Goal: Information Seeking & Learning: Learn about a topic

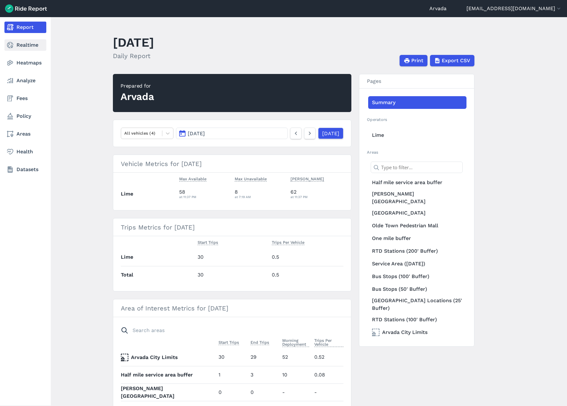
click at [15, 42] on link "Realtime" at bounding box center [25, 44] width 42 height 11
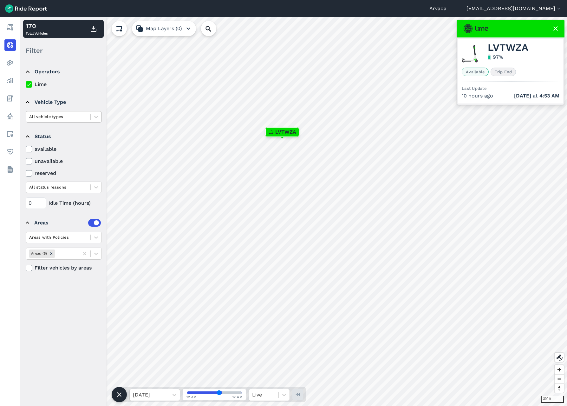
click at [88, 115] on div "All vehicle types" at bounding box center [58, 117] width 64 height 10
click at [77, 163] on div "seated scooter" at bounding box center [64, 165] width 76 height 11
click at [98, 117] on icon at bounding box center [96, 117] width 6 height 6
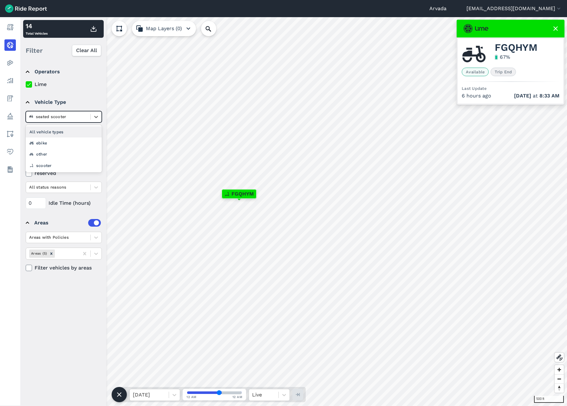
click at [45, 135] on div "All vehicle types" at bounding box center [64, 131] width 76 height 11
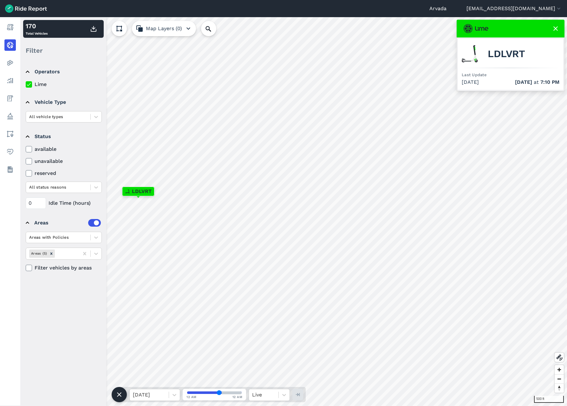
click at [28, 148] on icon at bounding box center [29, 149] width 6 height 6
click at [26, 148] on input "available" at bounding box center [26, 147] width 0 height 4
click at [30, 150] on icon at bounding box center [29, 149] width 6 height 6
click at [26, 149] on input "available" at bounding box center [26, 147] width 0 height 4
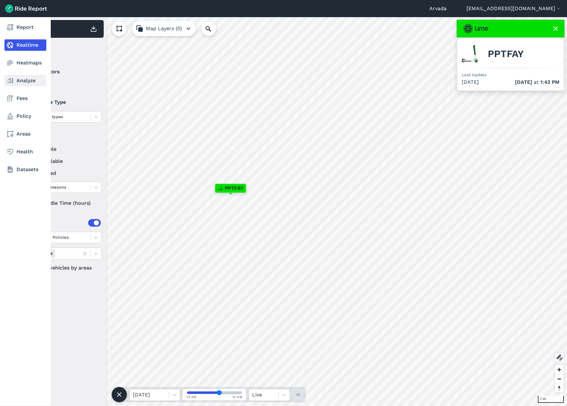
click at [21, 81] on link "Analyze" at bounding box center [25, 80] width 42 height 11
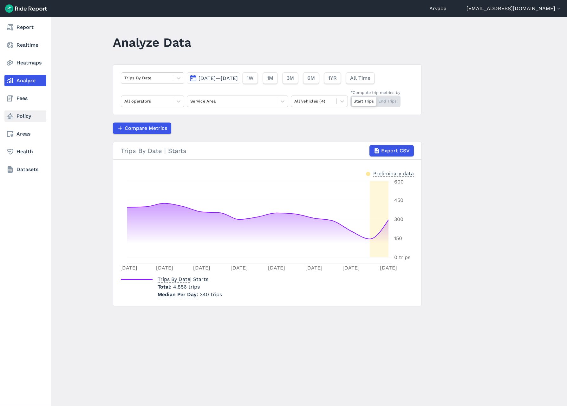
click at [27, 113] on link "Policy" at bounding box center [25, 115] width 42 height 11
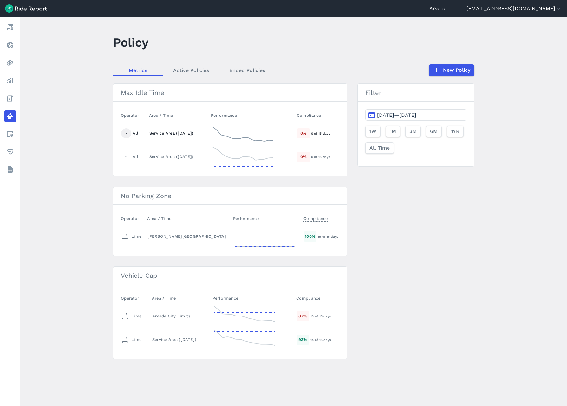
click at [122, 133] on div at bounding box center [126, 133] width 10 height 10
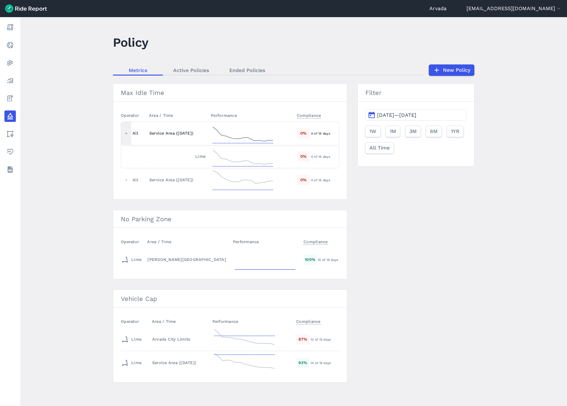
click at [126, 133] on icon at bounding box center [126, 133] width 4 height 4
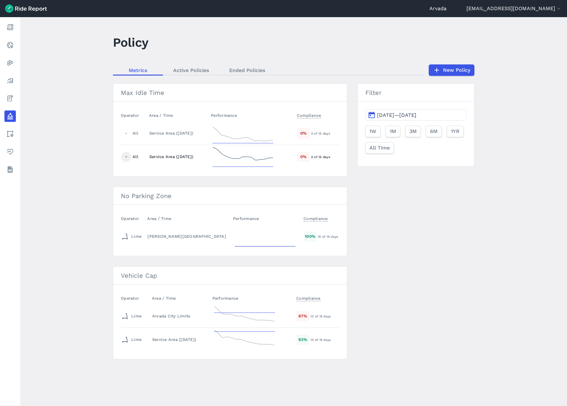
click at [125, 159] on div at bounding box center [126, 157] width 10 height 10
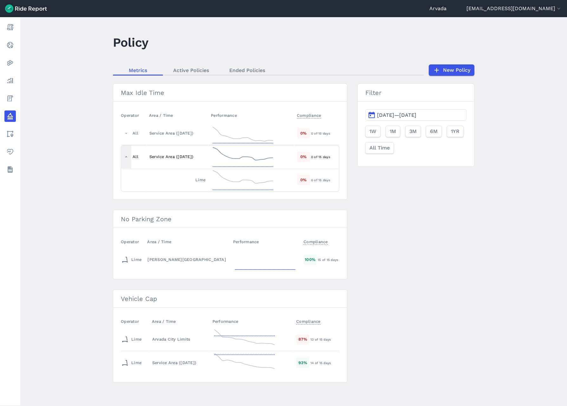
click at [125, 159] on div at bounding box center [126, 156] width 10 height 23
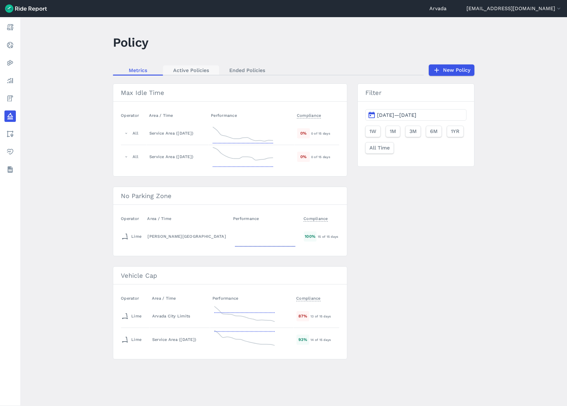
click at [200, 72] on link "Active Policies" at bounding box center [191, 70] width 56 height 10
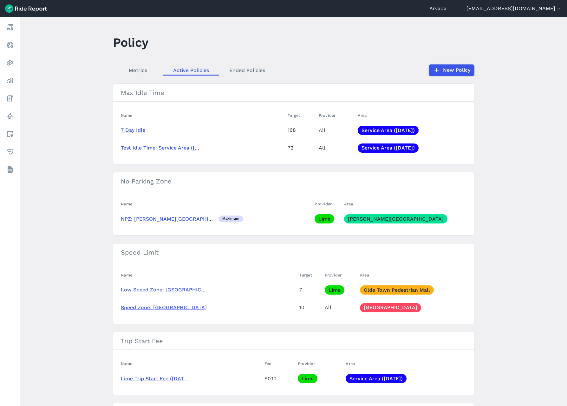
click at [129, 128] on link "7 Day Idle" at bounding box center [133, 130] width 24 height 6
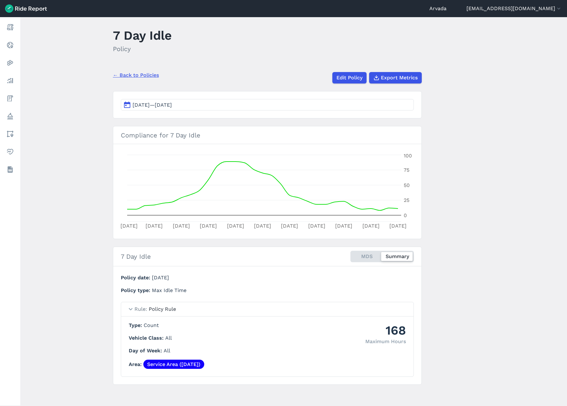
scroll to position [9, 0]
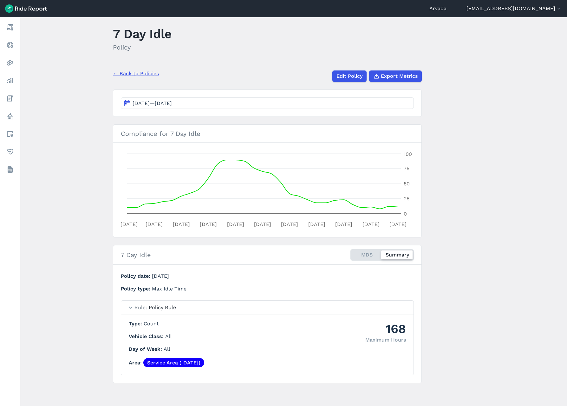
click at [172, 103] on span "[DATE]—[DATE]" at bounding box center [152, 103] width 39 height 6
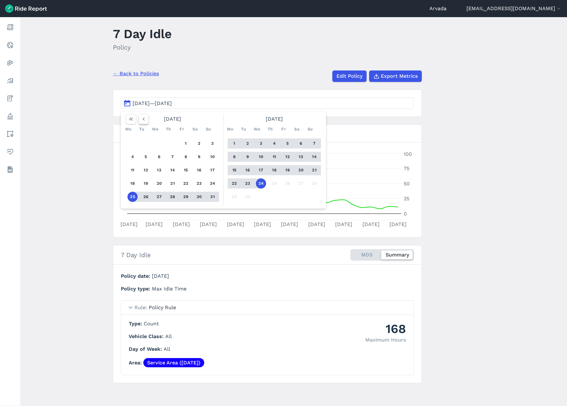
click at [143, 118] on icon "button" at bounding box center [143, 119] width 6 height 6
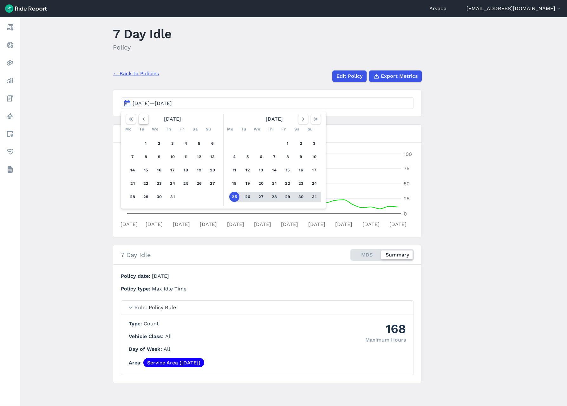
click at [143, 118] on icon "button" at bounding box center [143, 119] width 6 height 6
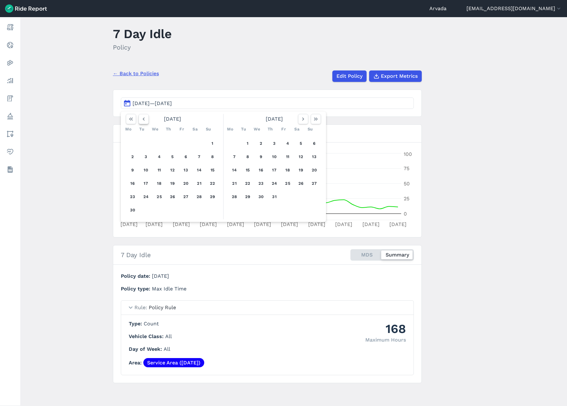
click at [145, 115] on button "button" at bounding box center [144, 119] width 10 height 10
click at [172, 142] on button "1" at bounding box center [172, 143] width 10 height 10
click at [308, 117] on div at bounding box center [309, 119] width 23 height 10
click at [303, 118] on icon "button" at bounding box center [303, 119] width 6 height 6
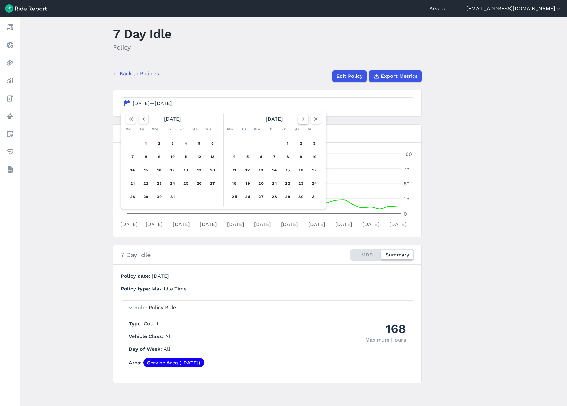
click at [303, 118] on icon "button" at bounding box center [303, 119] width 6 height 6
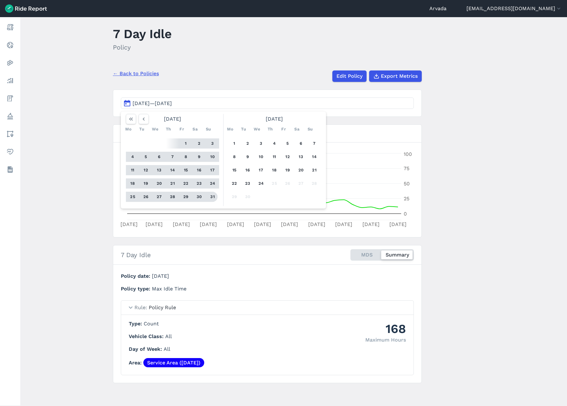
click at [214, 197] on button "31" at bounding box center [212, 197] width 10 height 10
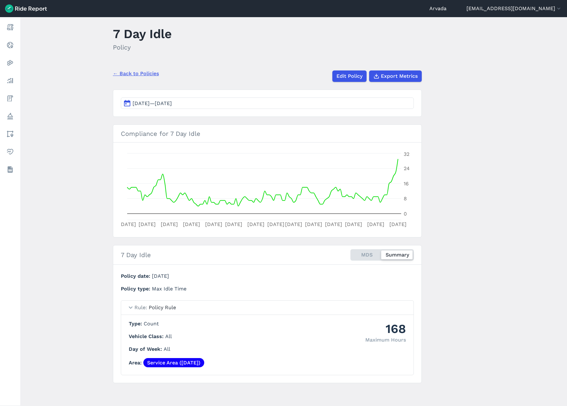
click at [367, 256] on div "MDS Summary" at bounding box center [381, 254] width 63 height 11
click at [350, 253] on input "MDS Summary" at bounding box center [350, 251] width 0 height 4
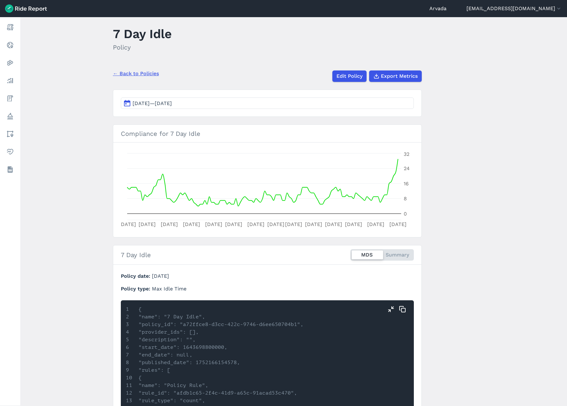
click at [405, 252] on div "MDS Summary" at bounding box center [381, 254] width 63 height 11
click at [350, 252] on input "MDS Summary" at bounding box center [350, 251] width 0 height 4
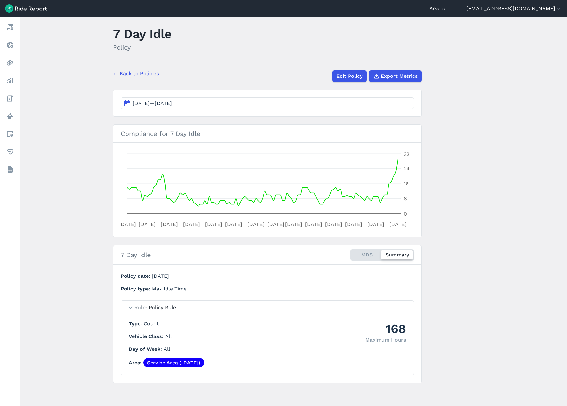
click at [126, 75] on link "← Back to Policies" at bounding box center [136, 74] width 46 height 8
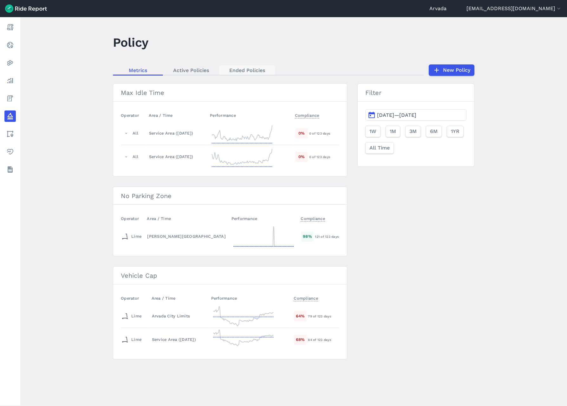
click at [239, 74] on link "Ended Policies" at bounding box center [247, 70] width 56 height 10
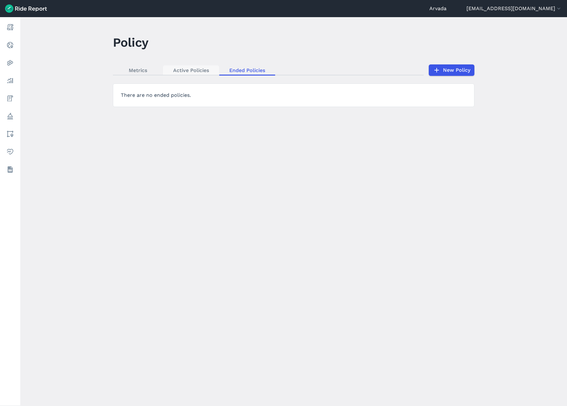
click at [193, 70] on link "Active Policies" at bounding box center [191, 70] width 56 height 10
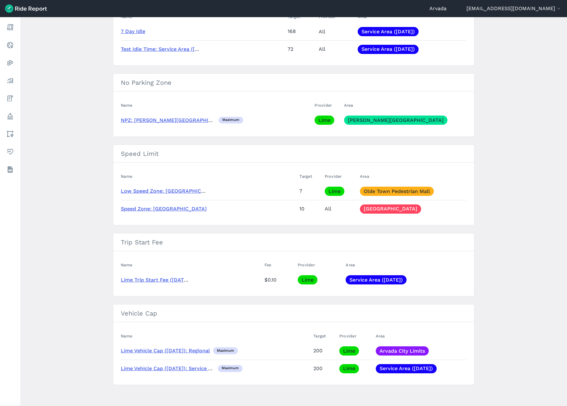
scroll to position [101, 0]
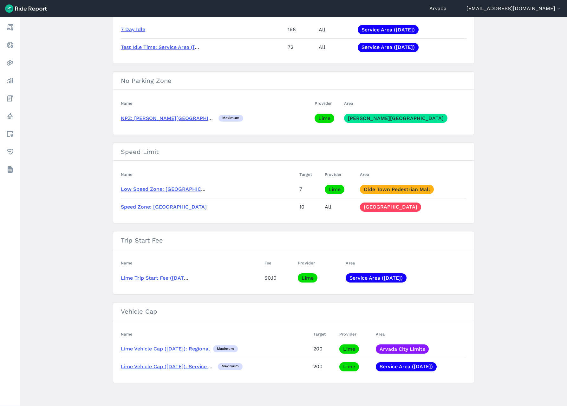
click at [155, 207] on link "Speed Zone: [GEOGRAPHIC_DATA]" at bounding box center [164, 207] width 86 height 6
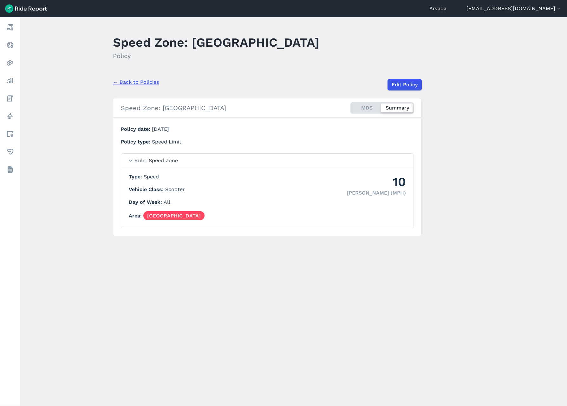
click at [118, 83] on link "← Back to Policies" at bounding box center [136, 82] width 46 height 8
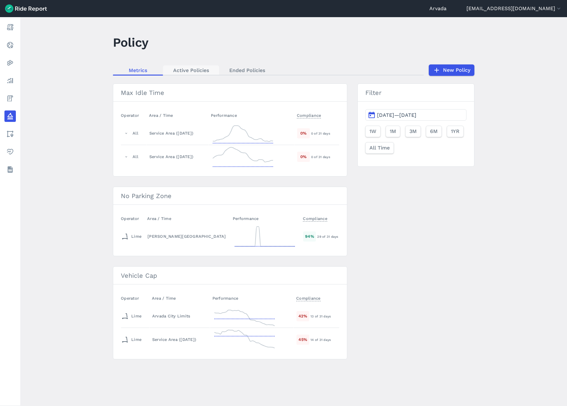
click at [197, 68] on link "Active Policies" at bounding box center [191, 70] width 56 height 10
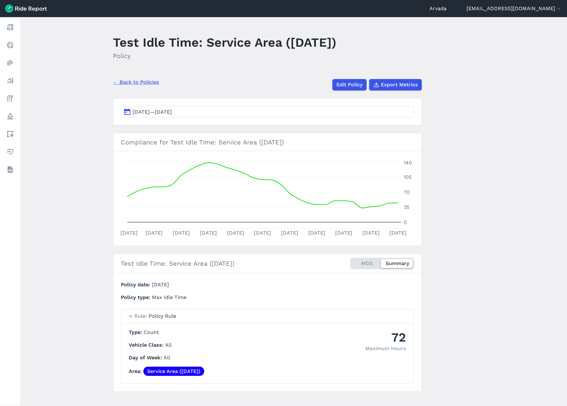
click at [116, 84] on link "← Back to Policies" at bounding box center [136, 82] width 46 height 8
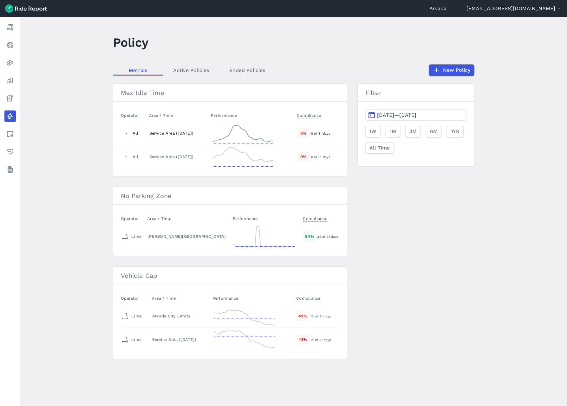
click at [173, 133] on div "Service Area ([DATE])" at bounding box center [177, 133] width 56 height 6
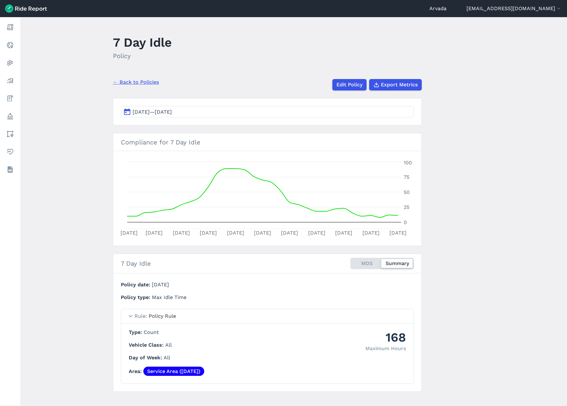
click at [124, 81] on link "← Back to Policies" at bounding box center [136, 82] width 46 height 8
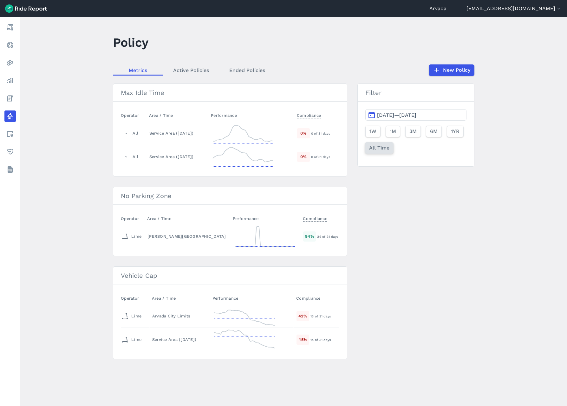
click at [377, 147] on span "All Time" at bounding box center [379, 148] width 20 height 8
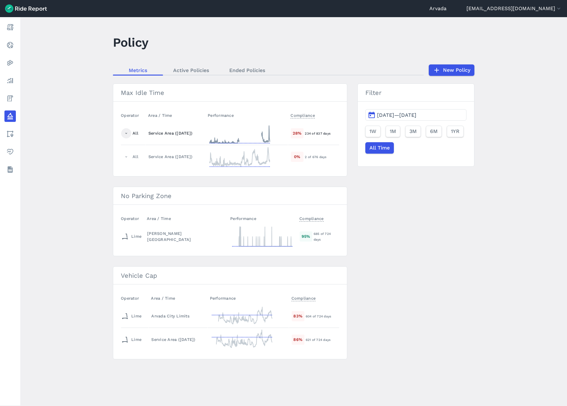
click at [126, 132] on icon at bounding box center [126, 133] width 4 height 4
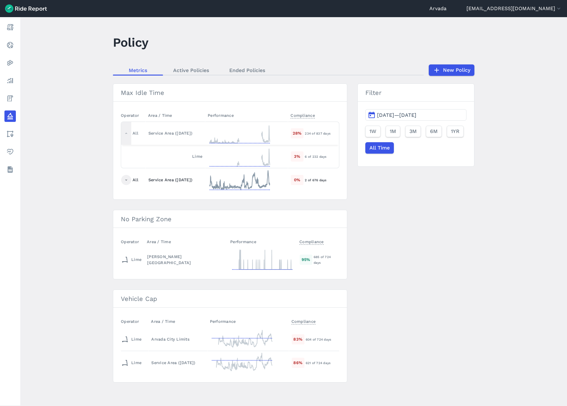
click at [124, 182] on div at bounding box center [126, 180] width 10 height 10
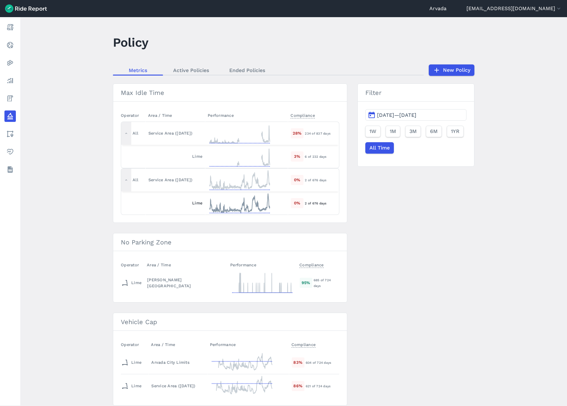
click at [230, 205] on icon at bounding box center [239, 203] width 63 height 23
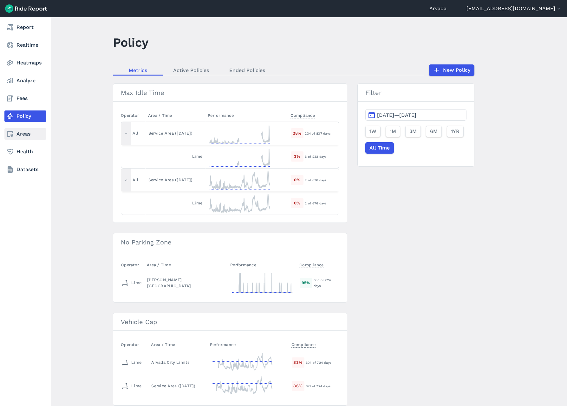
click at [23, 134] on link "Areas" at bounding box center [25, 133] width 42 height 11
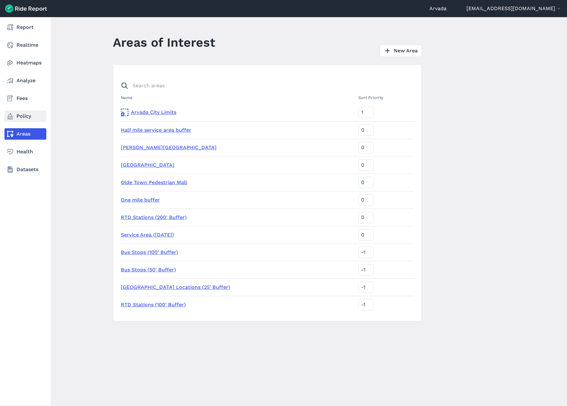
click at [29, 117] on link "Policy" at bounding box center [25, 115] width 42 height 11
